Goal: Transaction & Acquisition: Purchase product/service

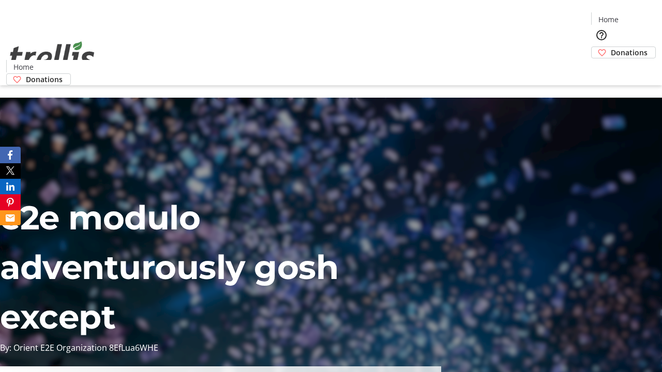
click at [611, 47] on span "Donations" at bounding box center [629, 52] width 37 height 11
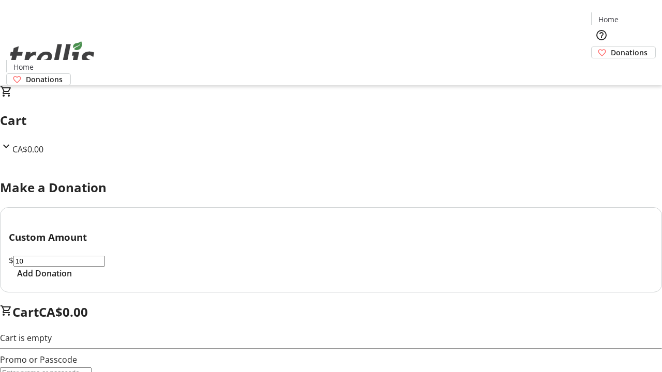
click at [72, 280] on span "Add Donation" at bounding box center [44, 273] width 55 height 12
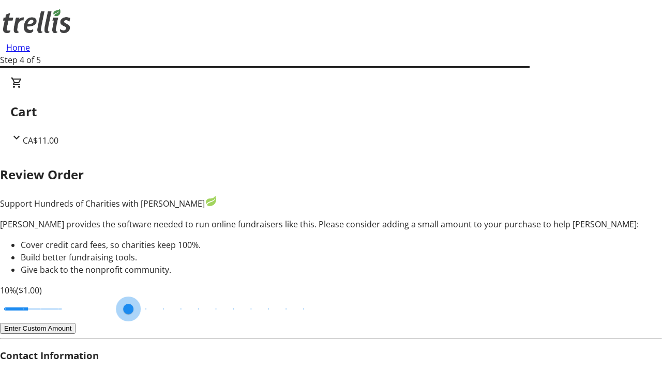
type input "3"
click at [70, 298] on input "Cover fees percentage" at bounding box center [33, 309] width 80 height 23
